Goal: Navigation & Orientation: Find specific page/section

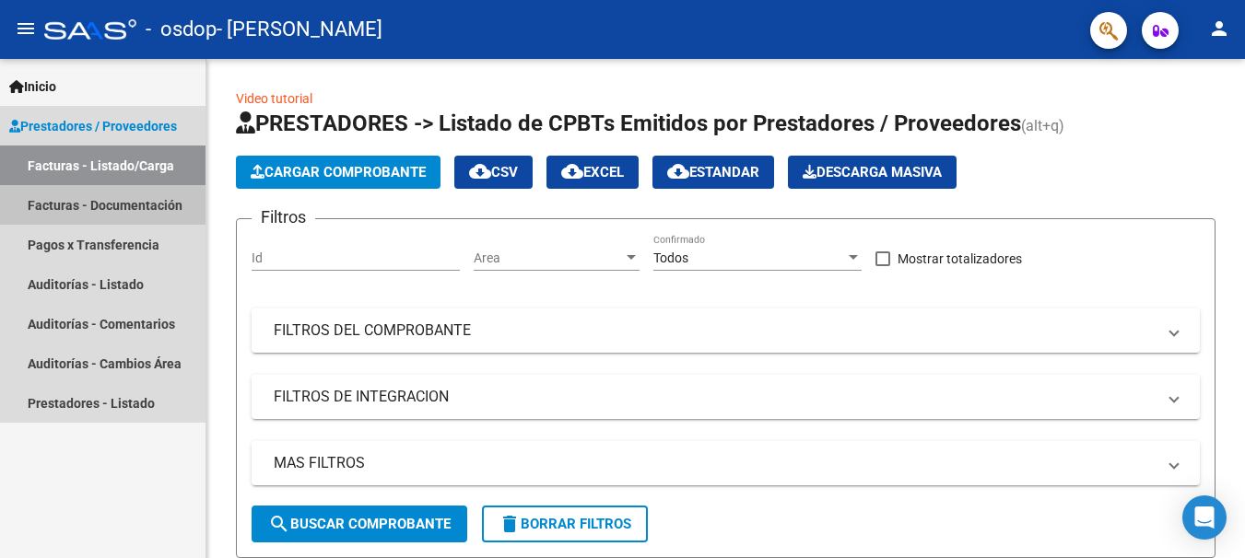
click at [96, 204] on link "Facturas - Documentación" at bounding box center [102, 205] width 205 height 40
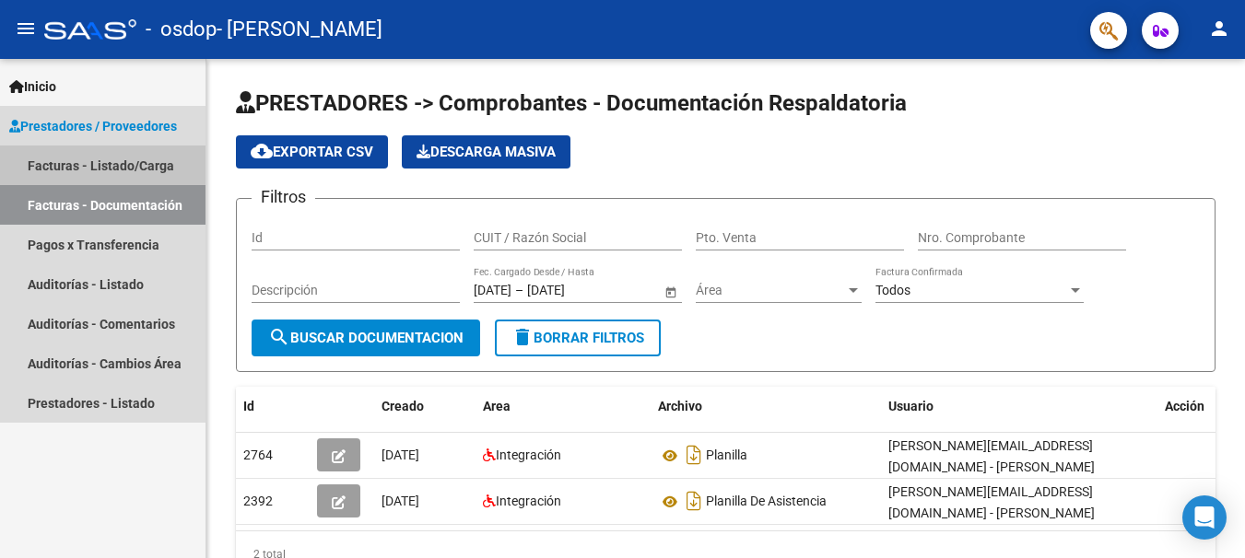
click at [71, 172] on link "Facturas - Listado/Carga" at bounding box center [102, 166] width 205 height 40
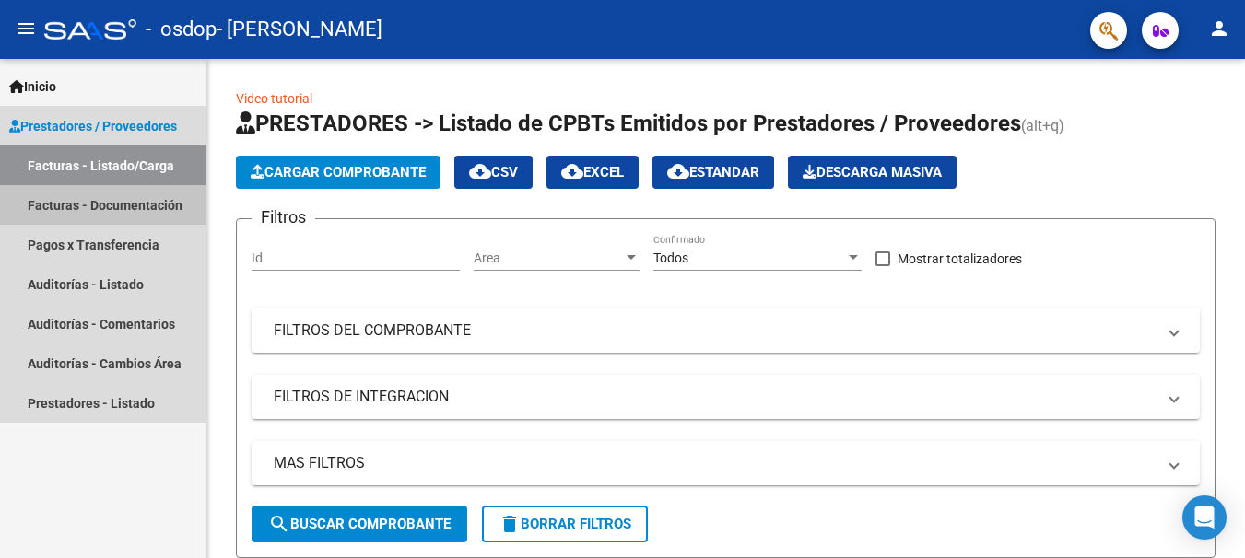
click at [146, 203] on link "Facturas - Documentación" at bounding box center [102, 205] width 205 height 40
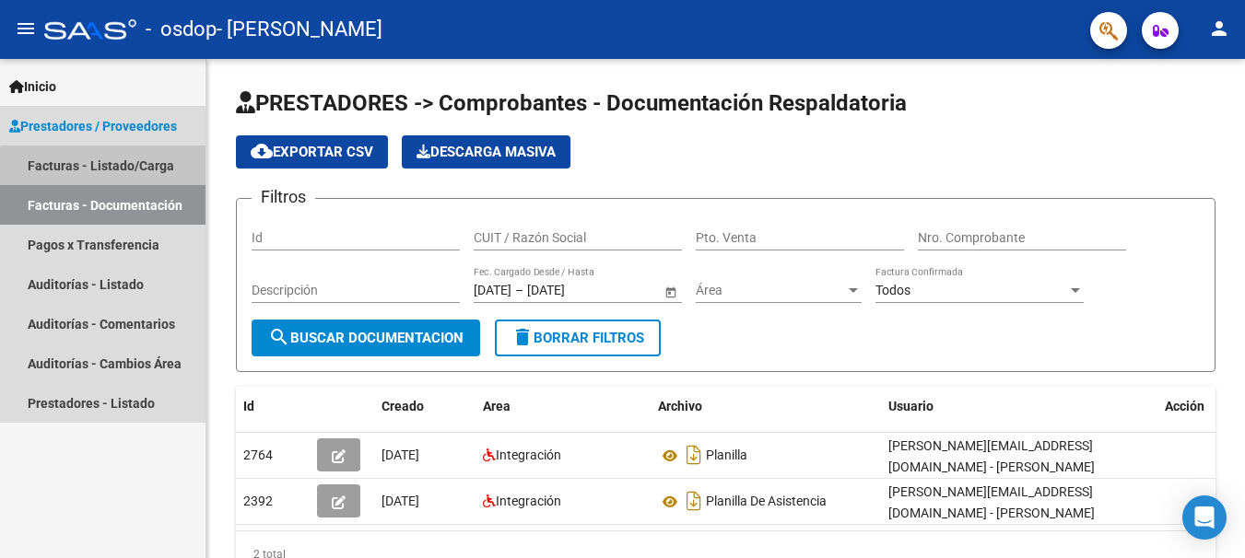
click at [141, 170] on link "Facturas - Listado/Carga" at bounding box center [102, 166] width 205 height 40
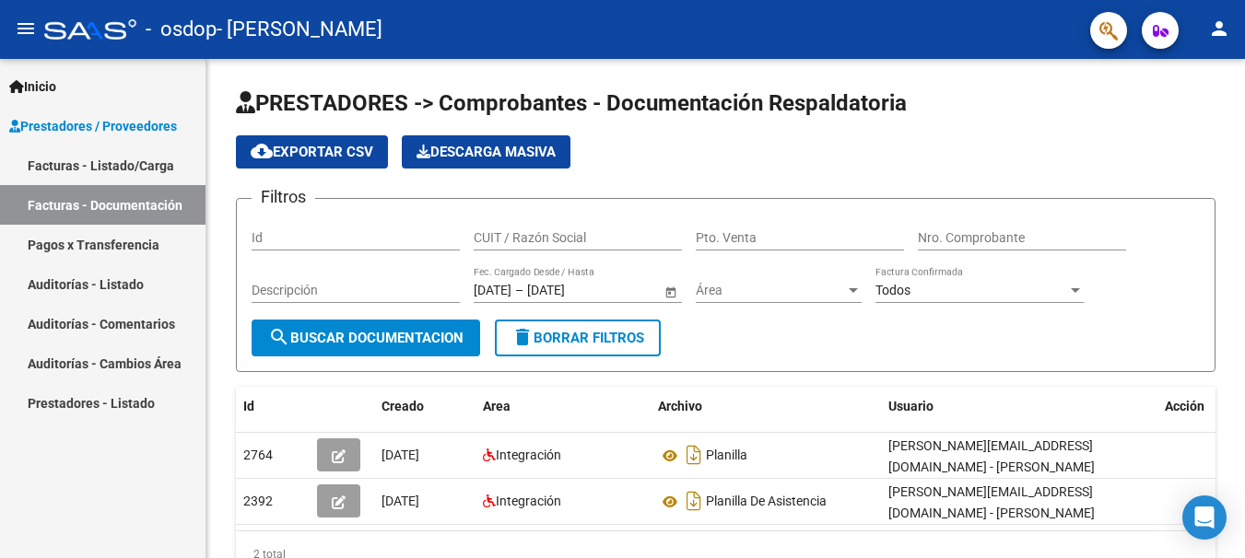
click at [141, 323] on link "Auditorías - Comentarios" at bounding box center [102, 324] width 205 height 40
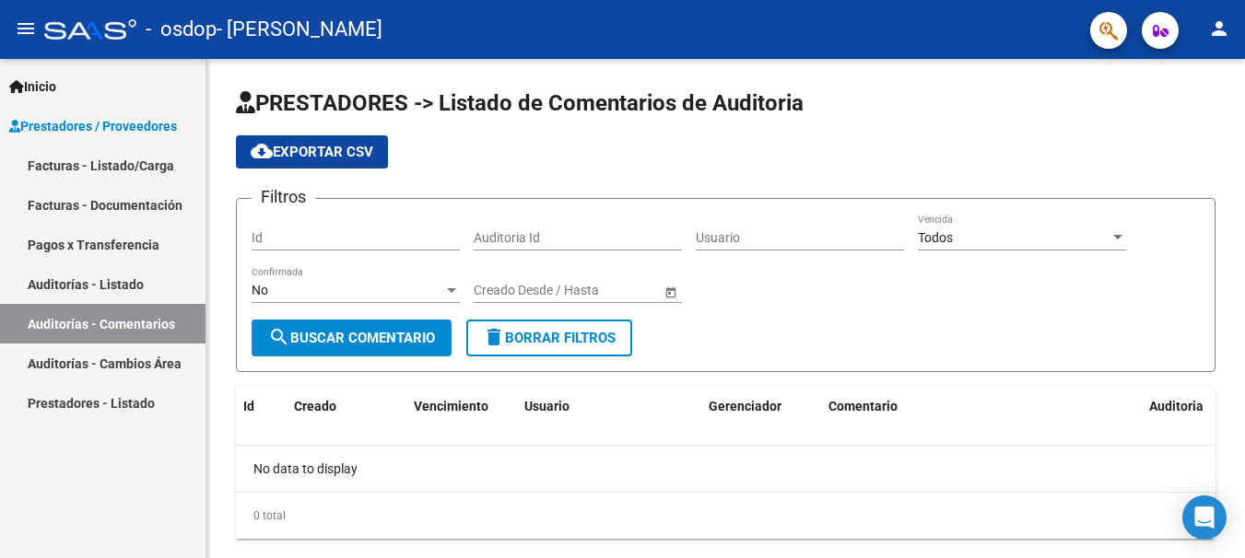
click at [122, 410] on link "Prestadores - Listado" at bounding box center [102, 403] width 205 height 40
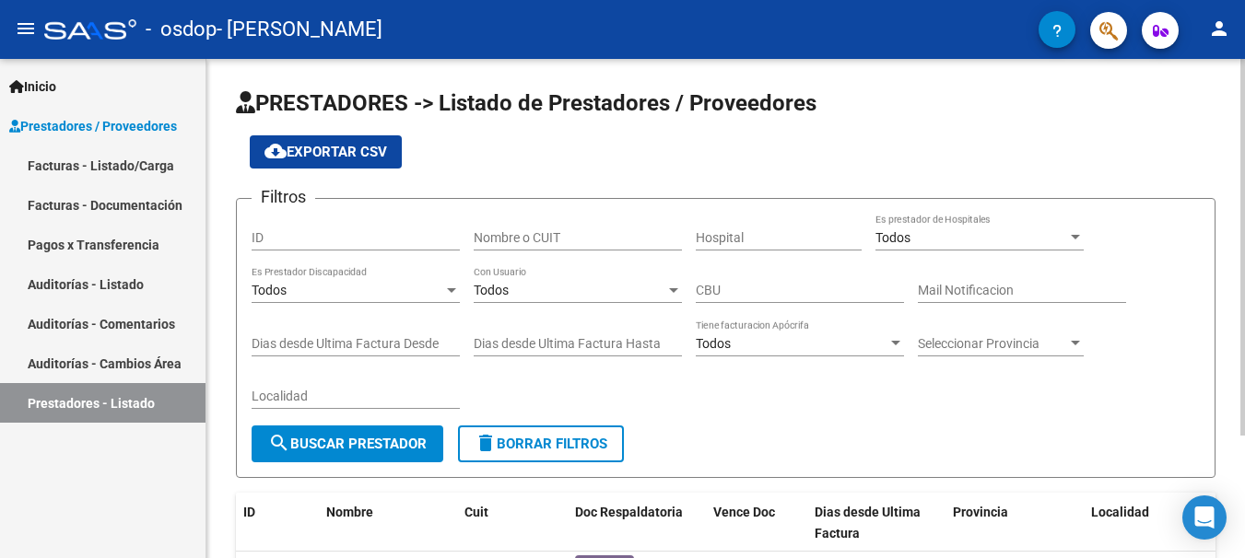
click at [1236, 497] on div "PRESTADORES -> Listado de Prestadores / Proveedores cloud_download Exportar CSV…" at bounding box center [725, 382] width 1038 height 647
